Goal: Information Seeking & Learning: Find specific fact

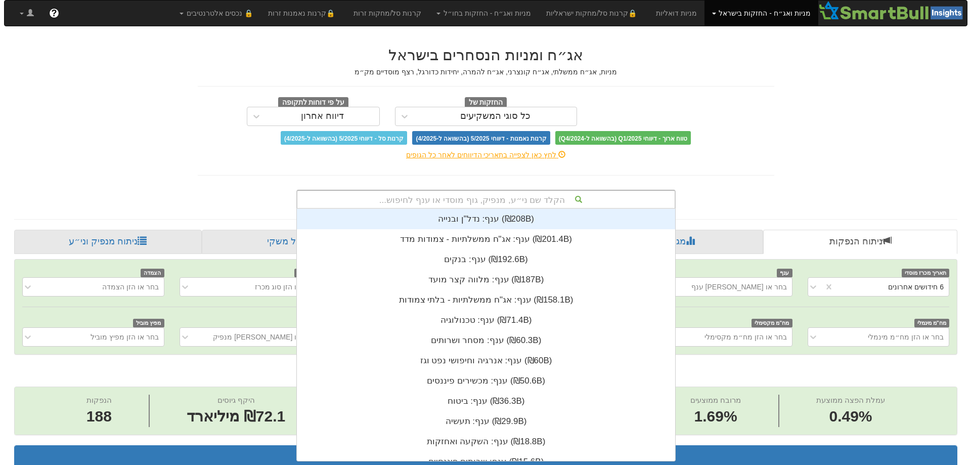
scroll to position [0, 1844]
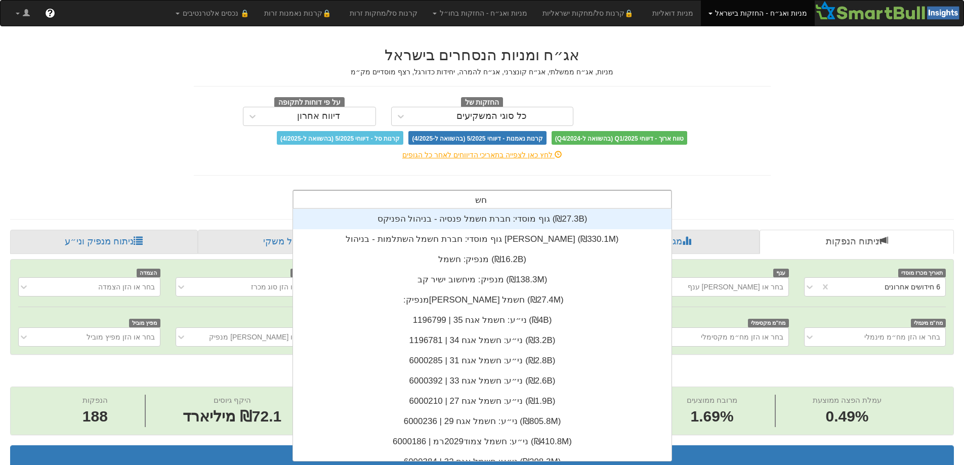
type input "חשמל"
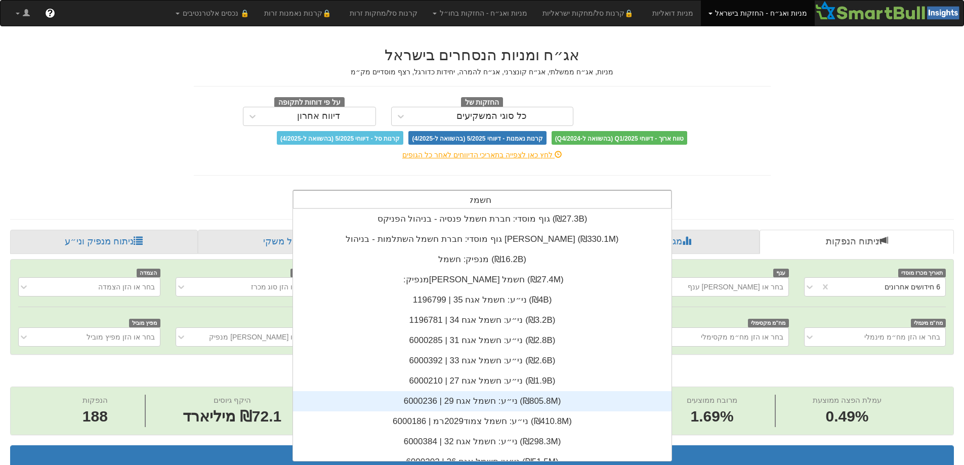
click at [492, 402] on div "ני״ע: ‏חשמל אגח 29 | 6000236 ‎(₪805.8M)‎" at bounding box center [482, 401] width 378 height 20
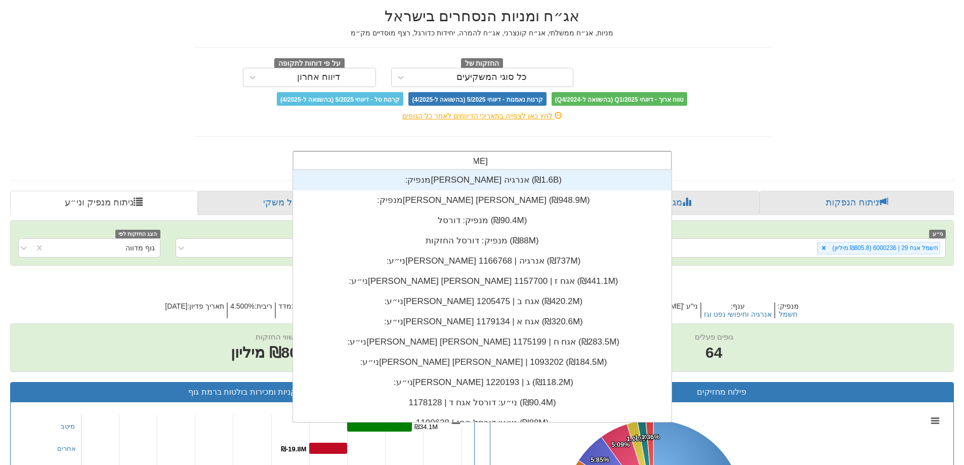
scroll to position [101, 0]
type input "[PERSON_NAME] אל"
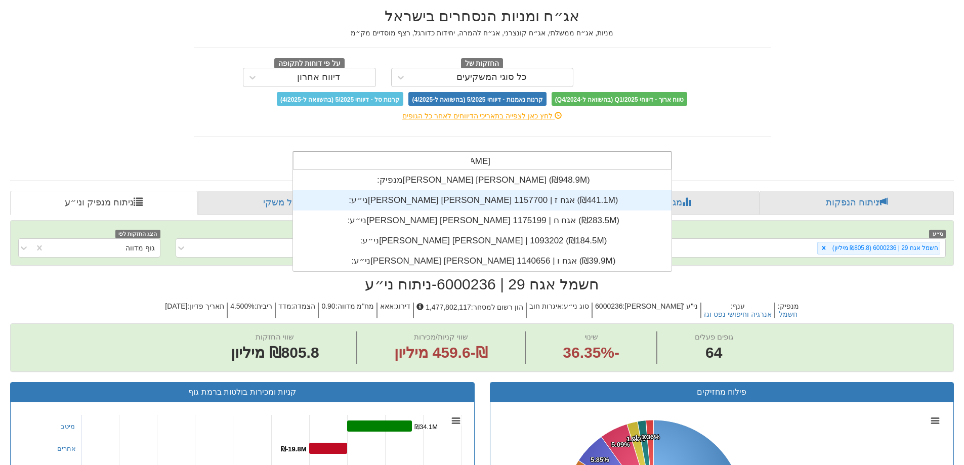
click at [498, 209] on div "ני״ע: ‏[PERSON_NAME] [PERSON_NAME] אגח ז | 1157700 ‎(₪441.1M)‎" at bounding box center [482, 200] width 378 height 20
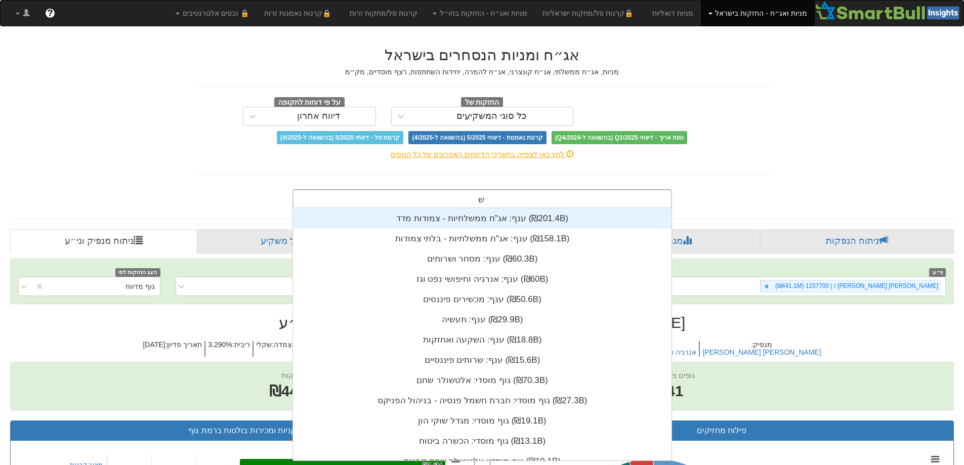
scroll to position [252, 0]
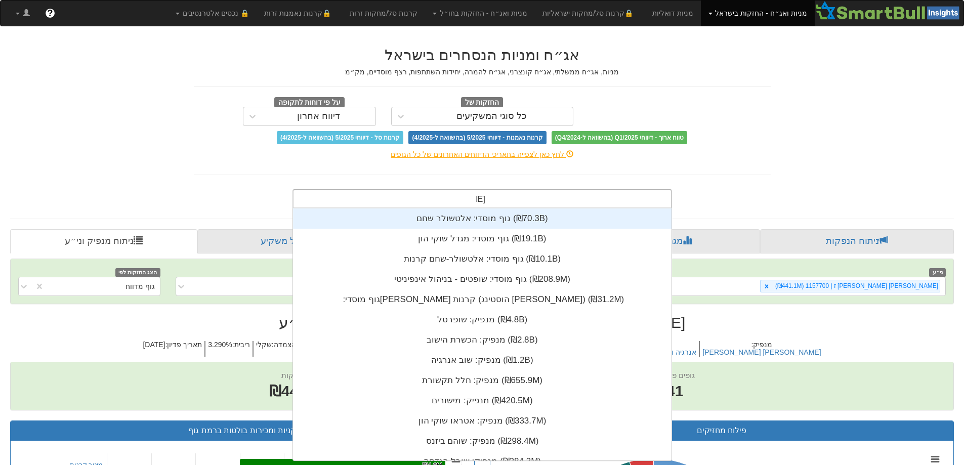
type input "שוב"
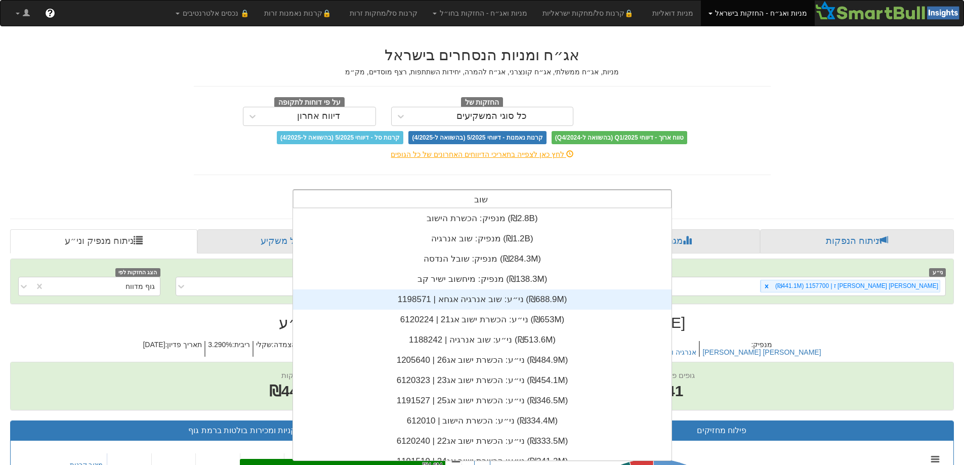
click at [478, 298] on div "ני״ע: ‏שוב אנרגיה אגחא | 1198571 ‎(₪688.9M)‎" at bounding box center [482, 299] width 378 height 20
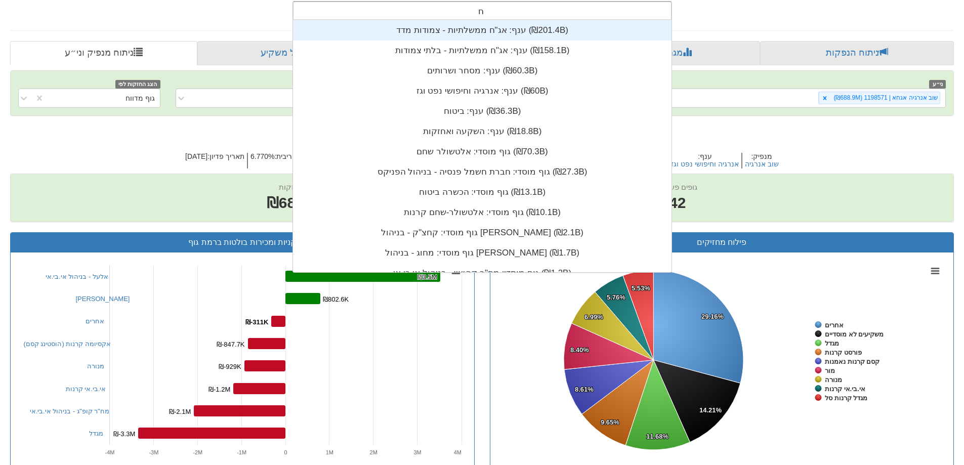
type input "חשמל"
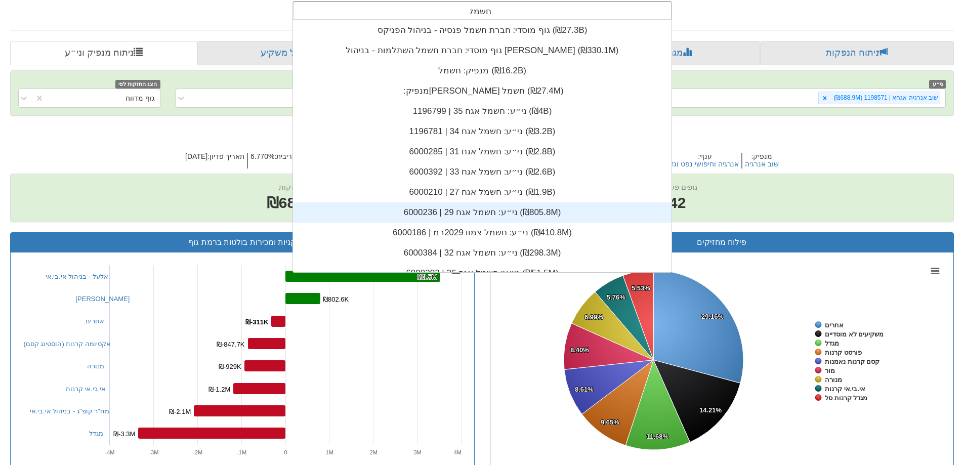
click at [480, 208] on div "ני״ע: ‏חשמל אגח 29 | 6000236 ‎(₪805.8M)‎" at bounding box center [482, 212] width 378 height 20
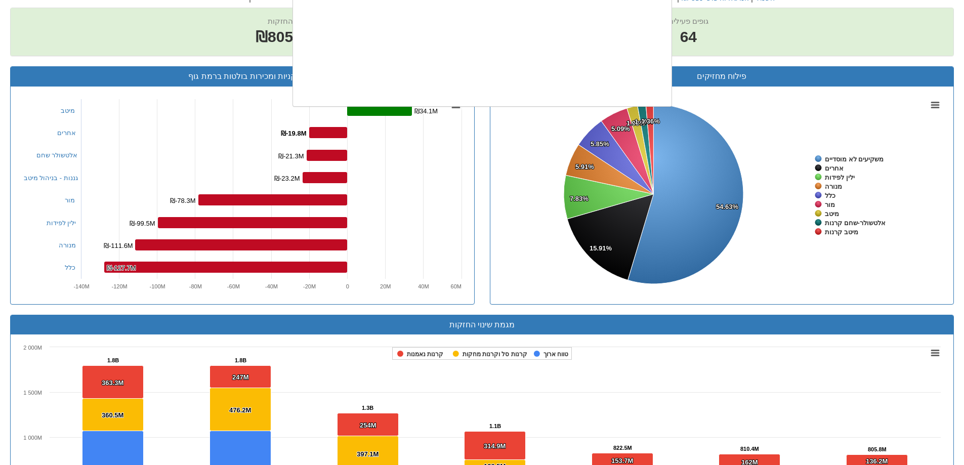
scroll to position [252, 0]
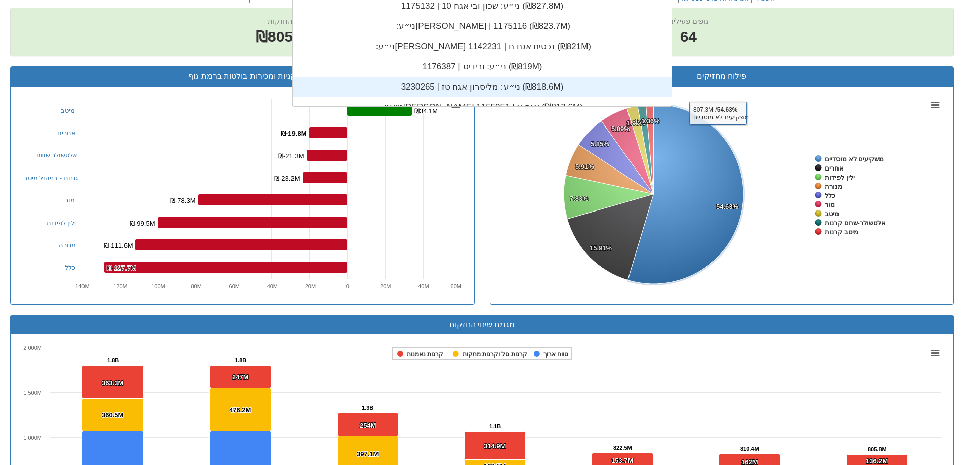
click at [769, 123] on rect at bounding box center [722, 195] width 448 height 202
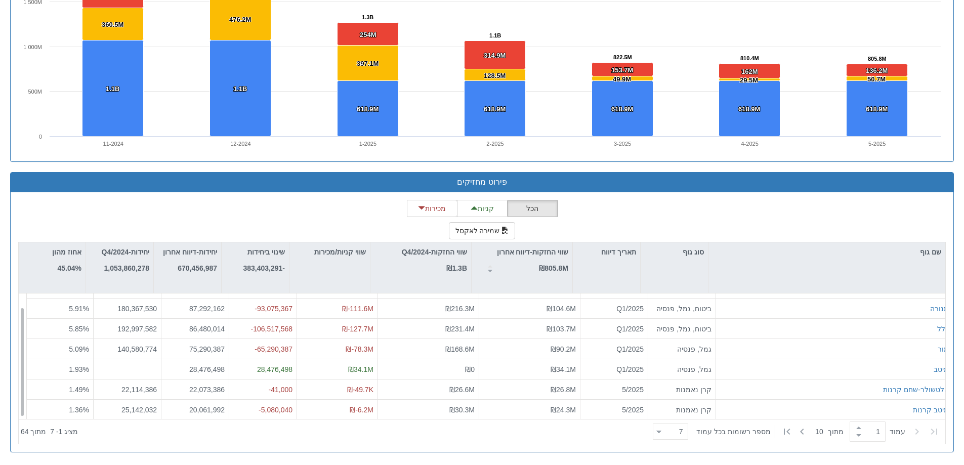
scroll to position [16, 0]
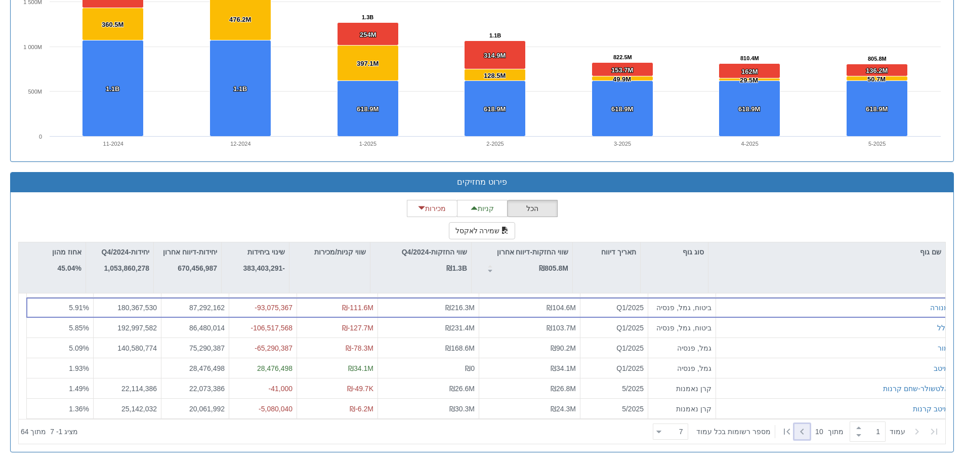
click at [800, 436] on icon at bounding box center [802, 432] width 12 height 12
type input "2"
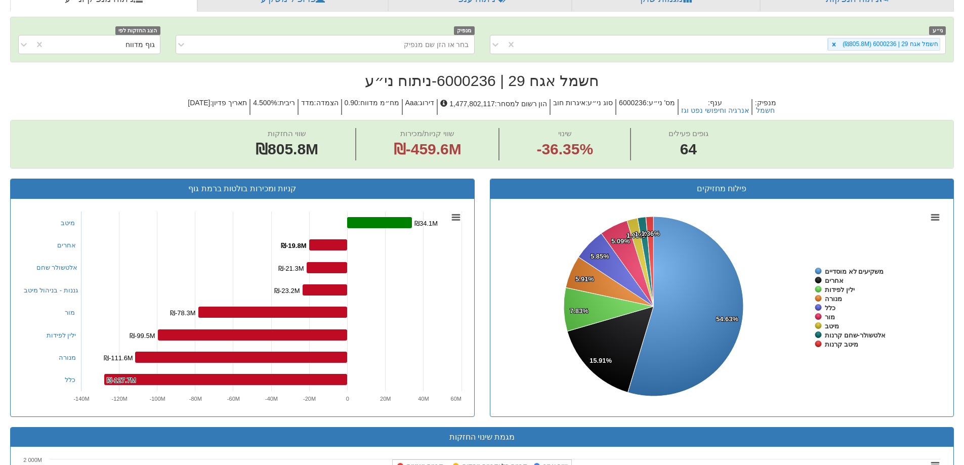
scroll to position [87, 0]
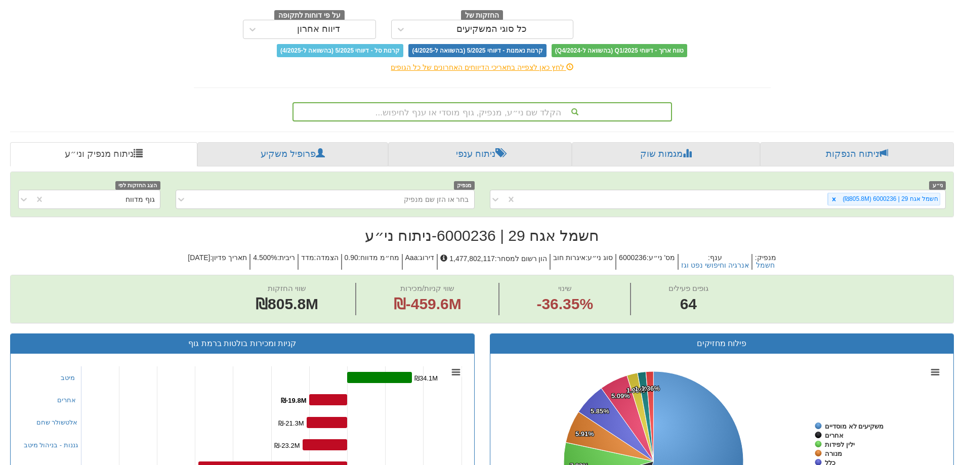
click at [480, 114] on div "הקלד שם ני״ע, מנפיק, גוף מוסדי או ענף לחיפוש..." at bounding box center [481, 111] width 377 height 17
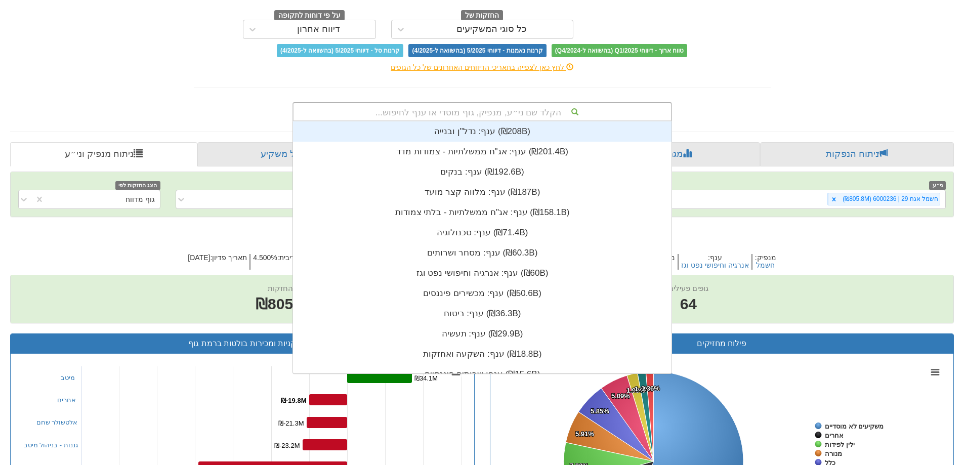
scroll to position [252, 0]
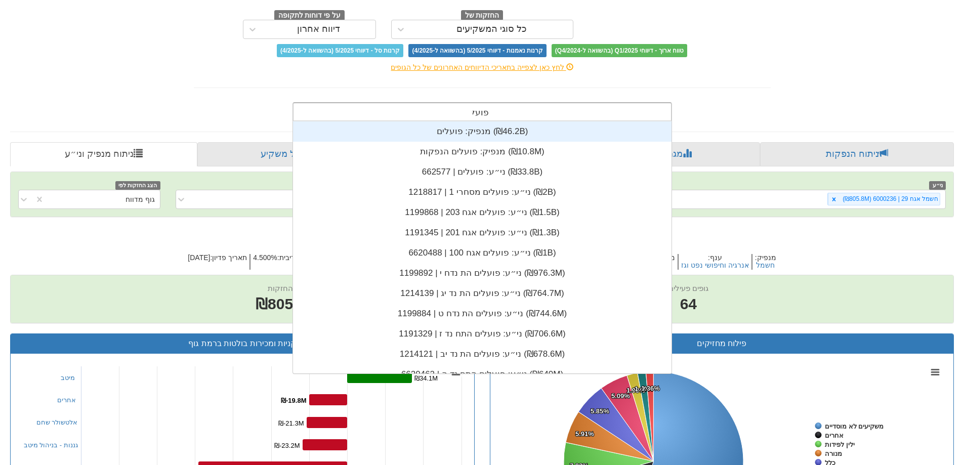
type input "פועלים"
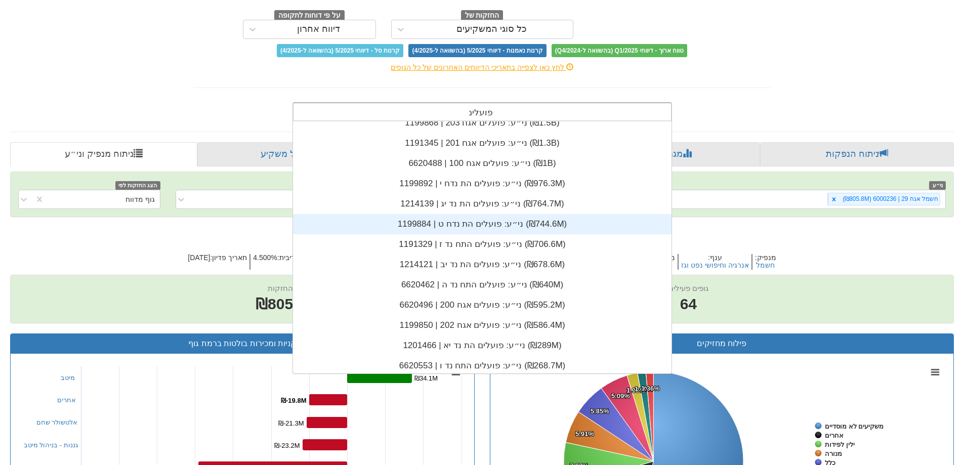
scroll to position [101, 0]
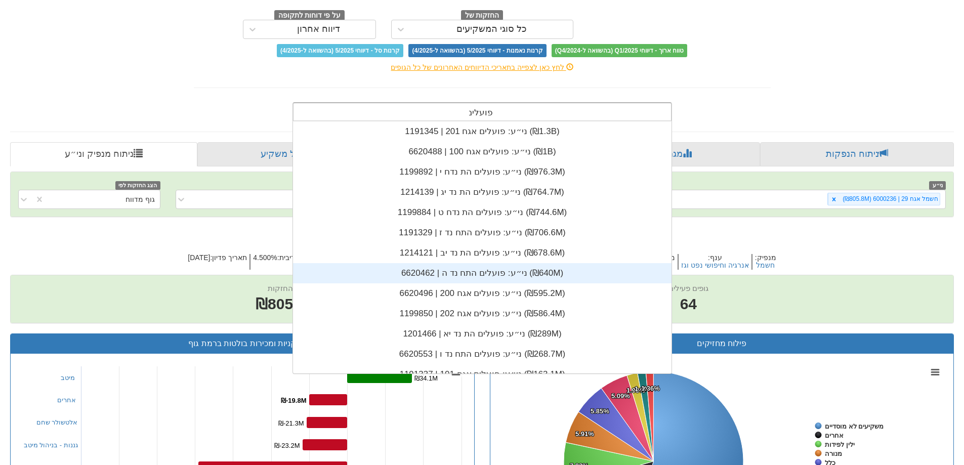
click at [462, 273] on div "ני״ע: ‏פועלים התח נד ה | 6620462 ‎(₪640M)‎" at bounding box center [482, 273] width 378 height 20
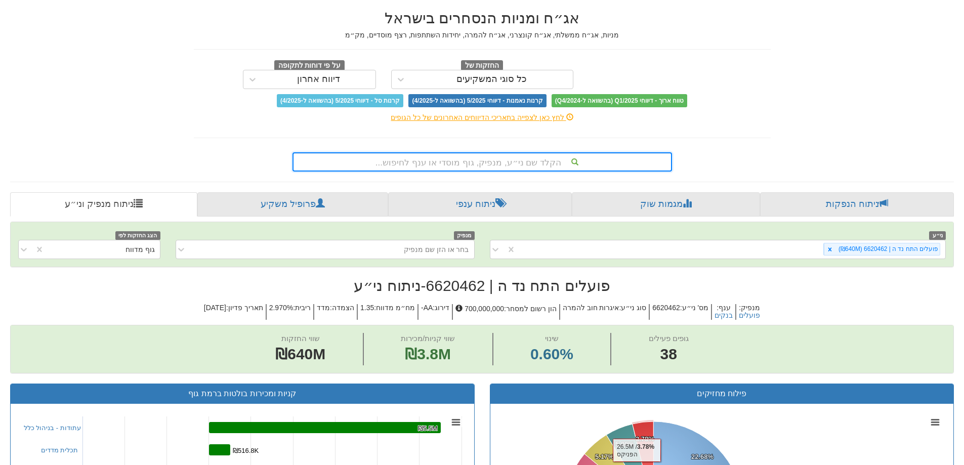
scroll to position [36, 0]
